Goal: Task Accomplishment & Management: Manage account settings

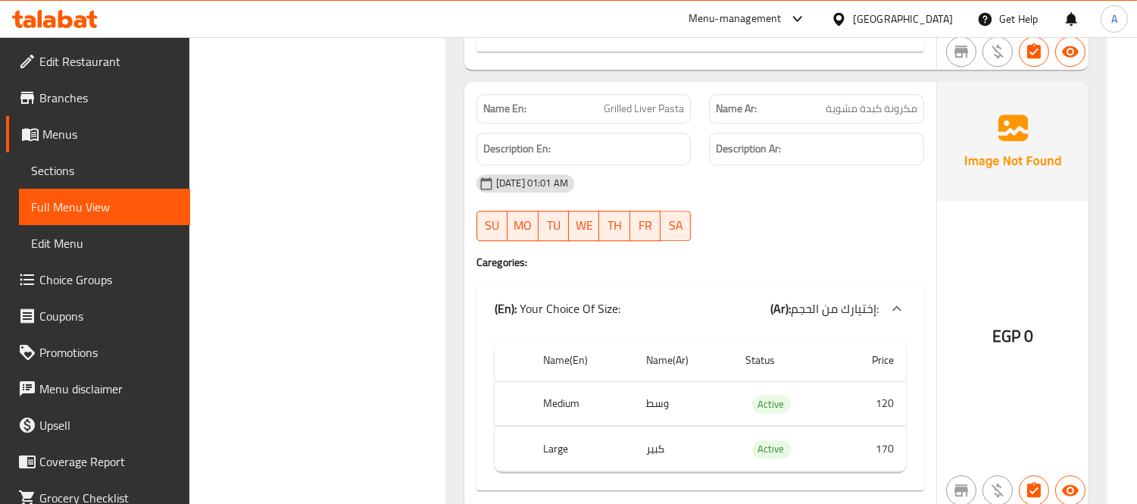
scroll to position [7239, 0]
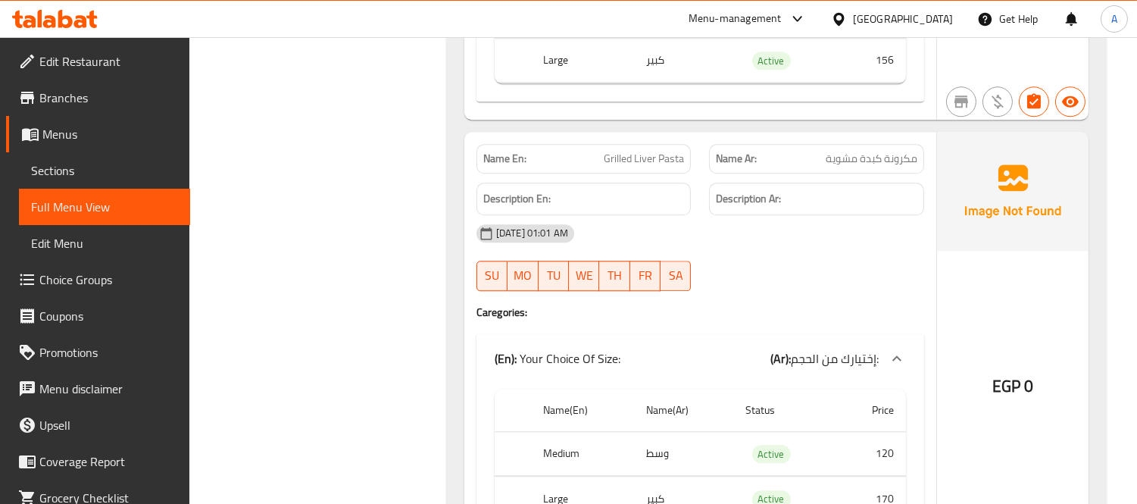
click at [626, 151] on span "Grilled Liver Pasta" at bounding box center [644, 159] width 80 height 16
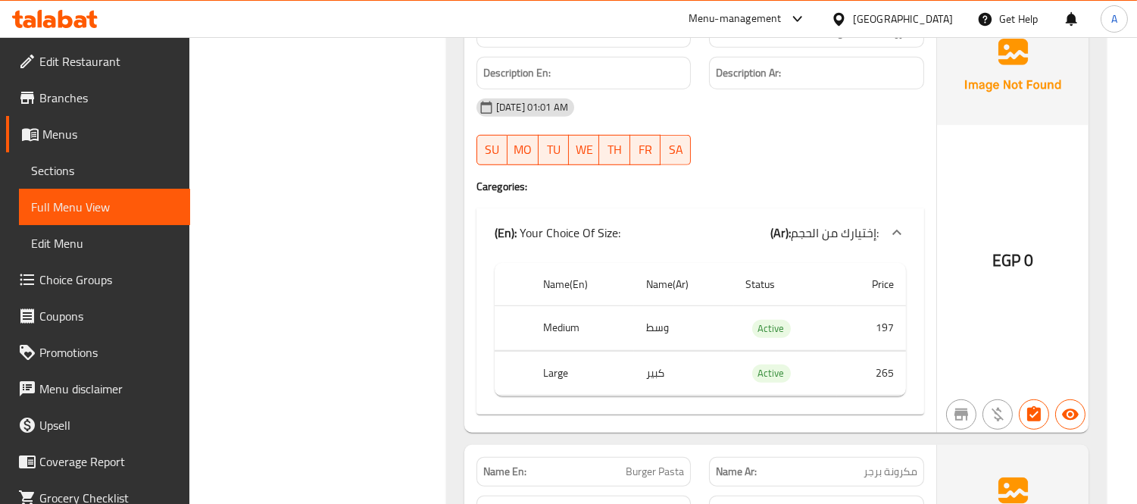
scroll to position [12036, 0]
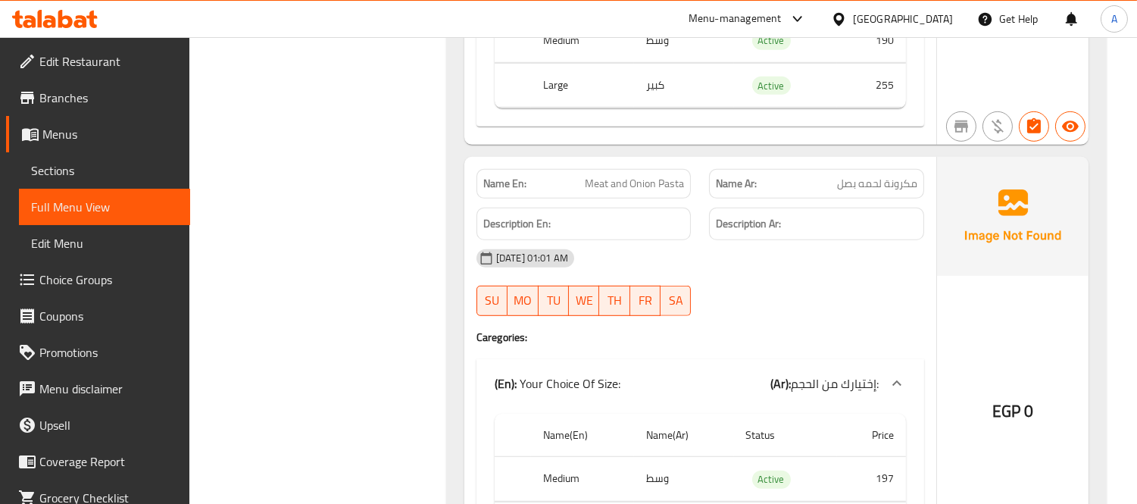
click at [580, 176] on p "Name En: Meat and Onion Pasta" at bounding box center [584, 184] width 202 height 16
copy span "Meat and Onion Pasta"
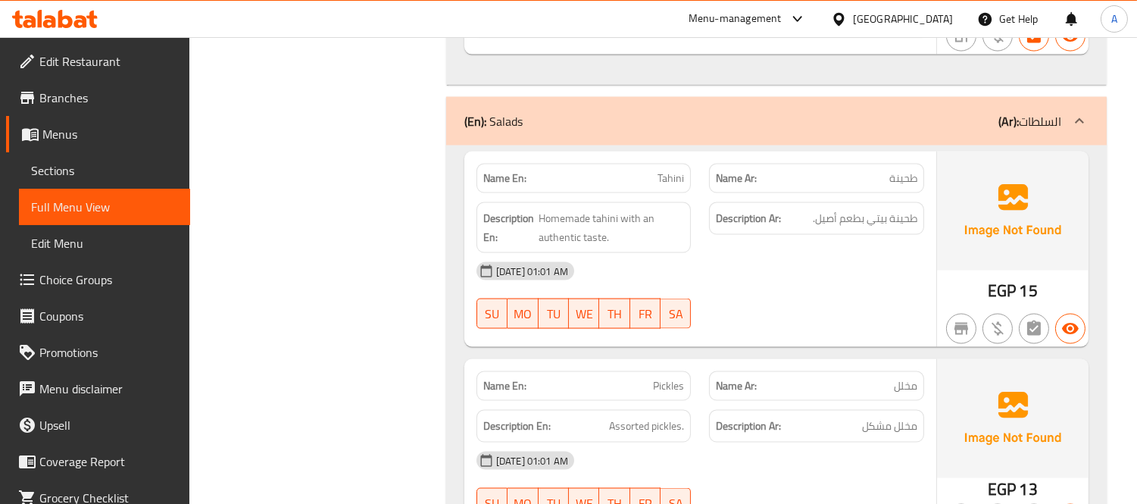
scroll to position [24947, 0]
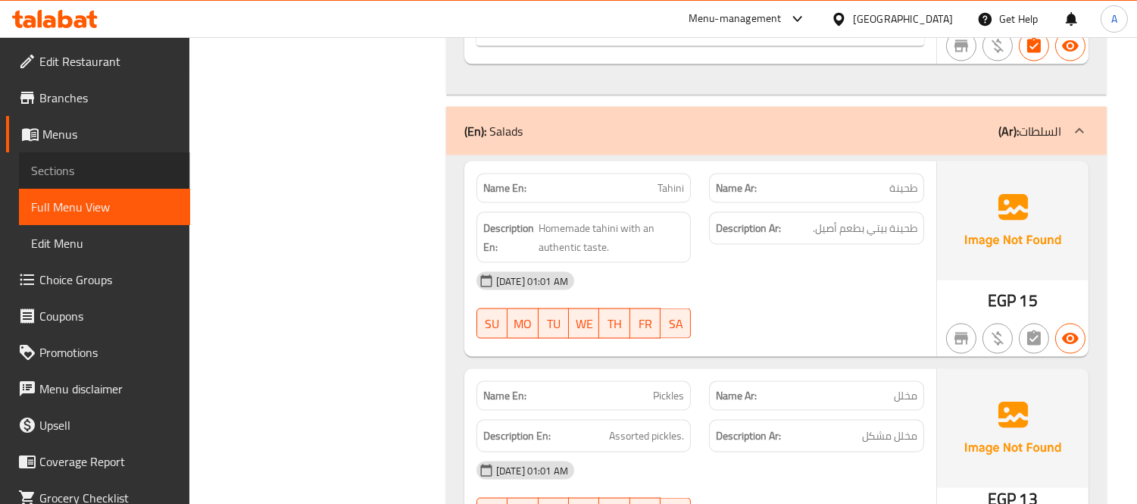
click at [122, 180] on link "Sections" at bounding box center [104, 170] width 171 height 36
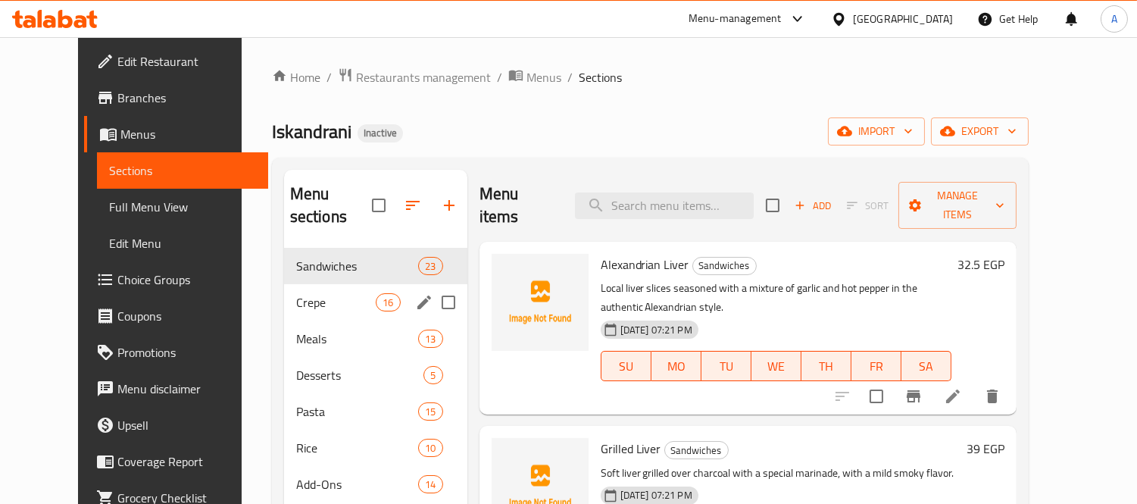
click at [284, 320] on div "Meals 13" at bounding box center [375, 338] width 183 height 36
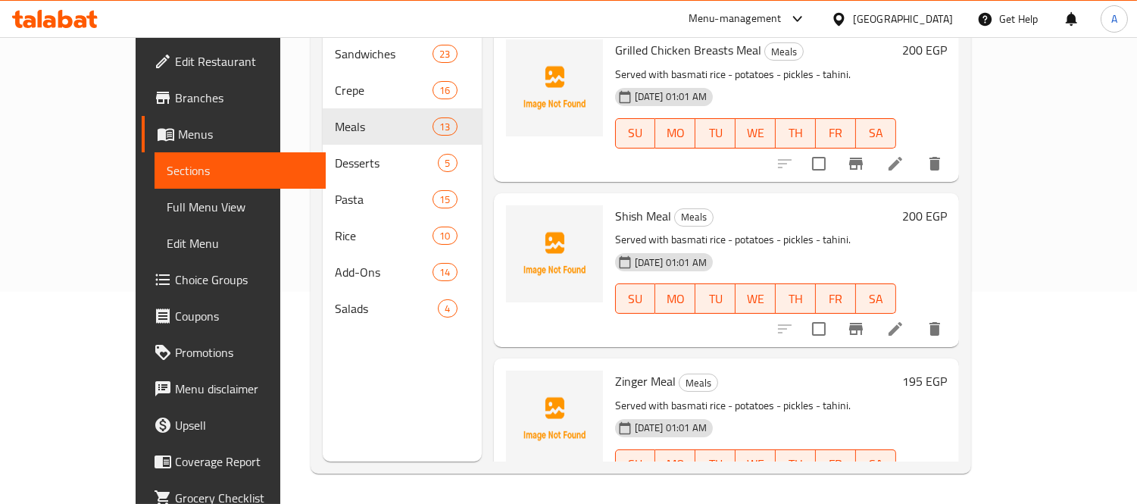
scroll to position [842, 0]
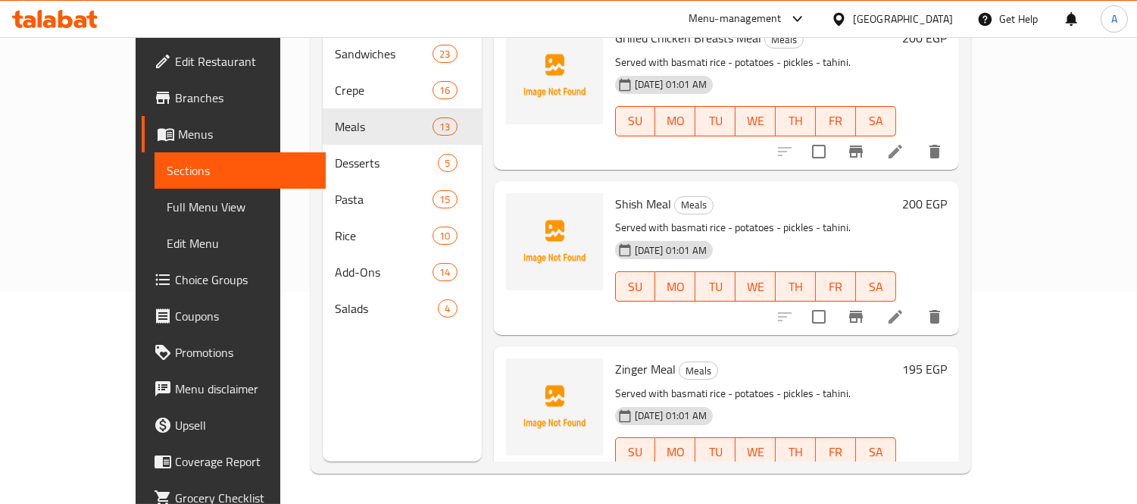
click at [917, 303] on li at bounding box center [895, 316] width 42 height 27
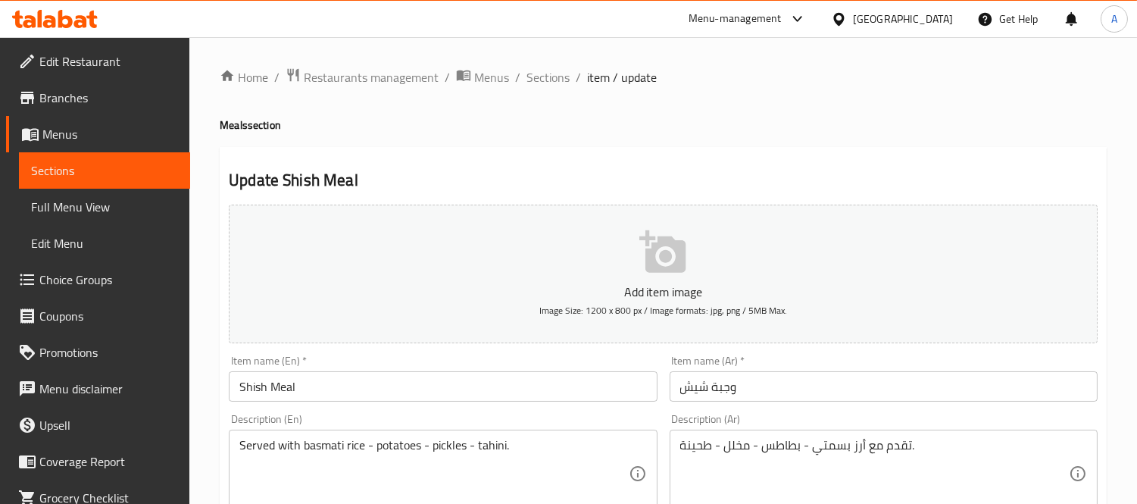
drag, startPoint x: 558, startPoint y: 70, endPoint x: 495, endPoint y: 153, distance: 104.9
click at [558, 70] on span "Sections" at bounding box center [548, 77] width 43 height 18
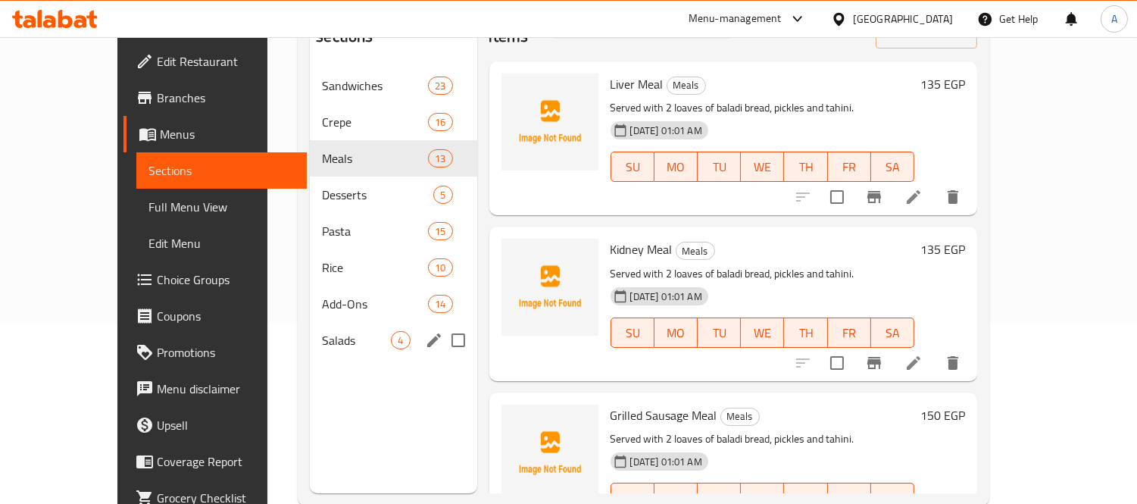
scroll to position [212, 0]
